Goal: Task Accomplishment & Management: Use online tool/utility

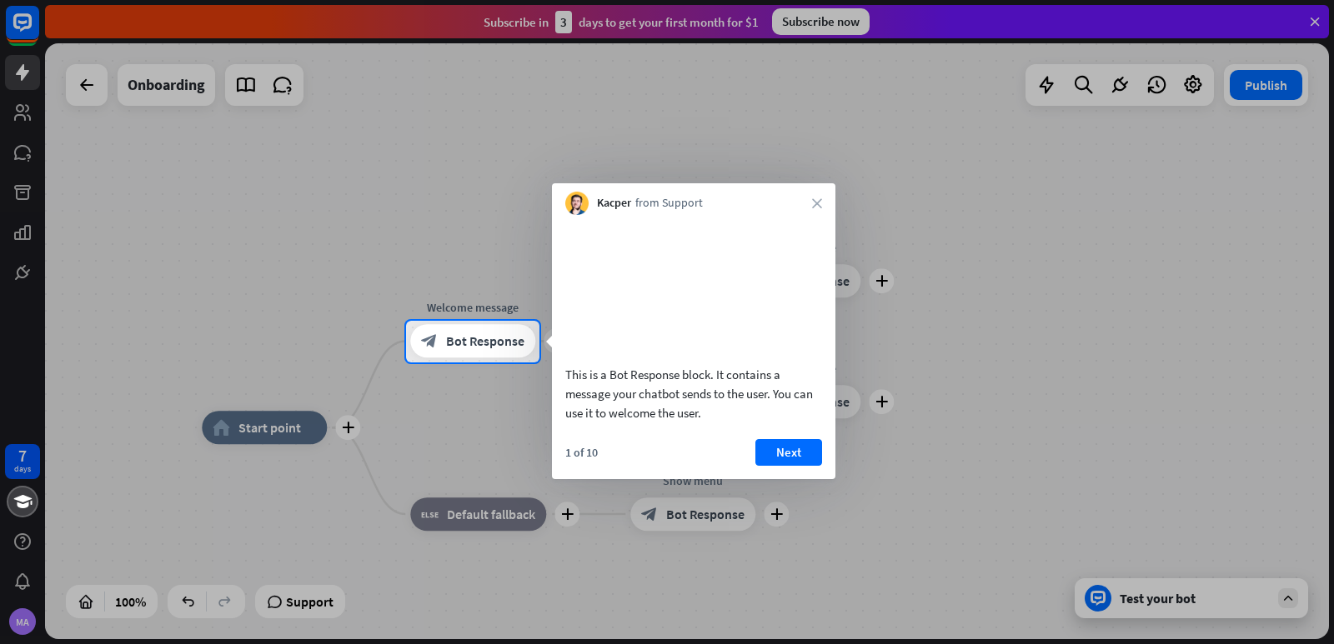
click at [1306, 23] on div at bounding box center [667, 160] width 1334 height 321
click at [1315, 18] on div at bounding box center [667, 160] width 1334 height 321
click at [820, 198] on div "Kacper from Support close" at bounding box center [693, 199] width 283 height 32
click at [817, 203] on icon "close" at bounding box center [817, 203] width 10 height 10
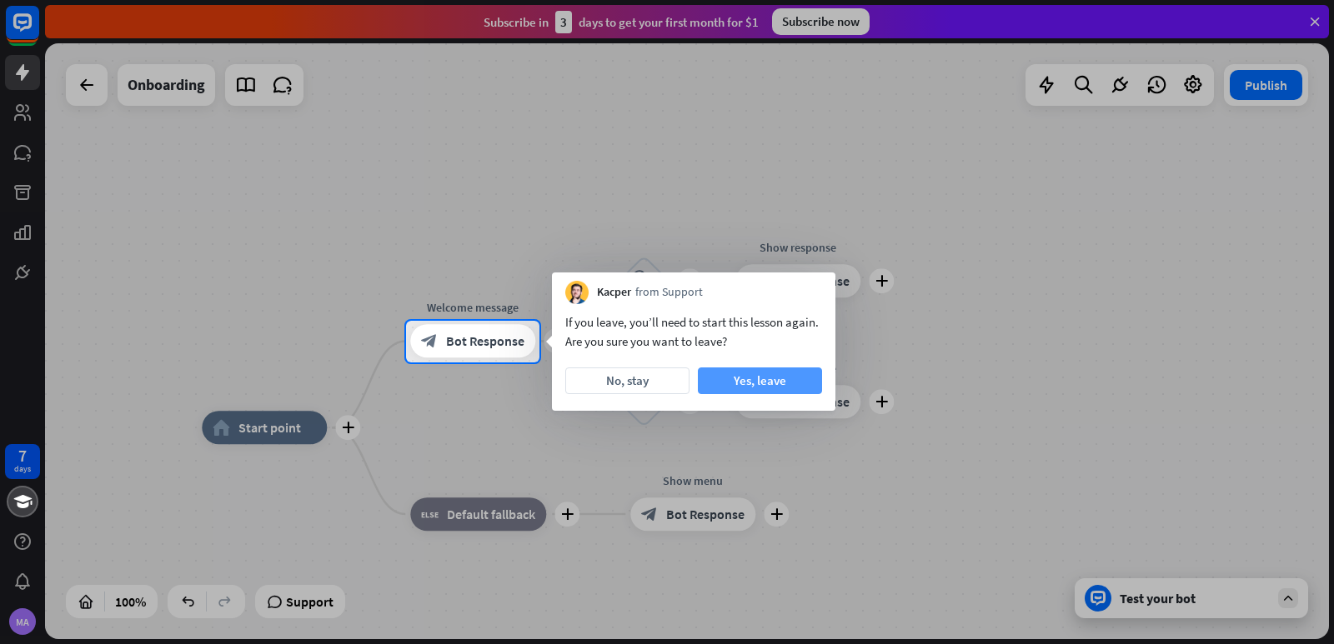
click at [731, 385] on button "Yes, leave" at bounding box center [760, 381] width 124 height 27
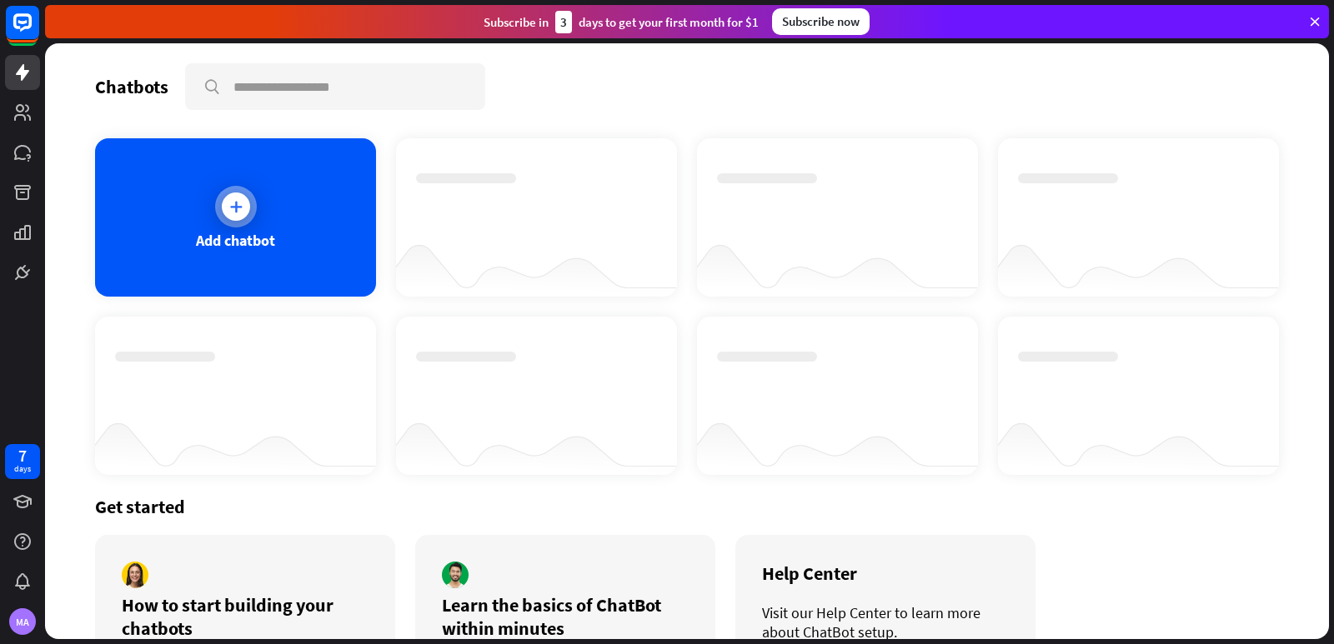
click at [230, 209] on icon at bounding box center [236, 206] width 17 height 17
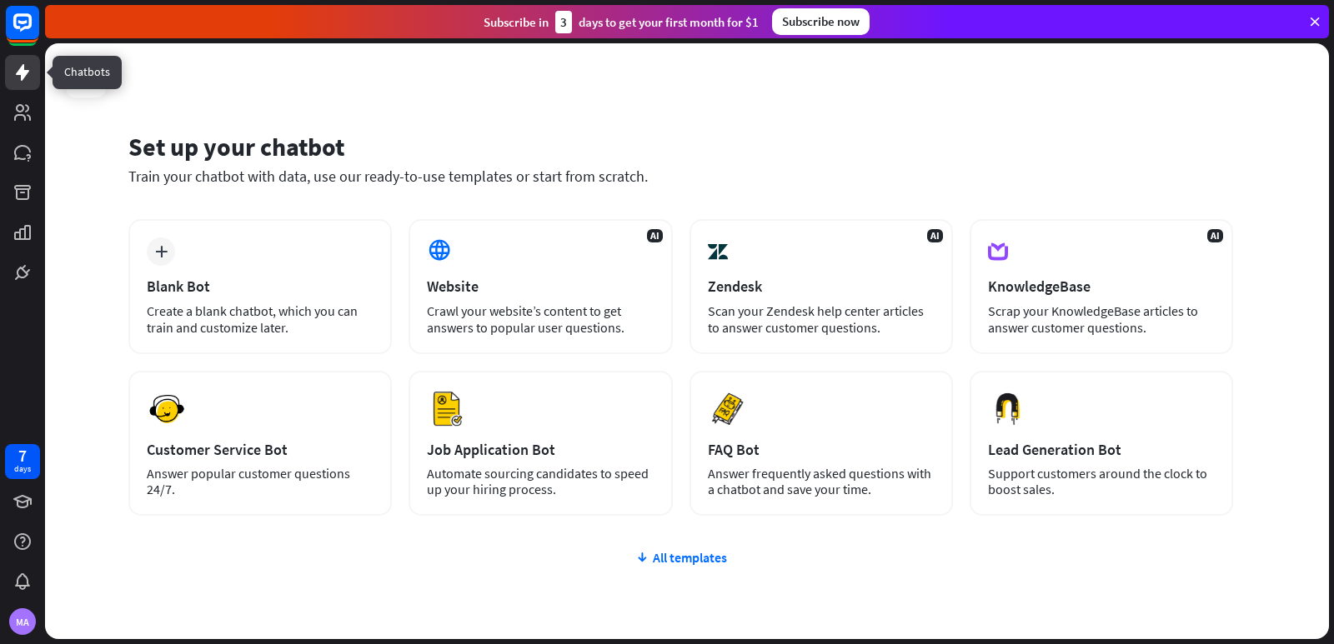
click at [28, 68] on icon at bounding box center [23, 73] width 20 height 20
